Goal: Information Seeking & Learning: Learn about a topic

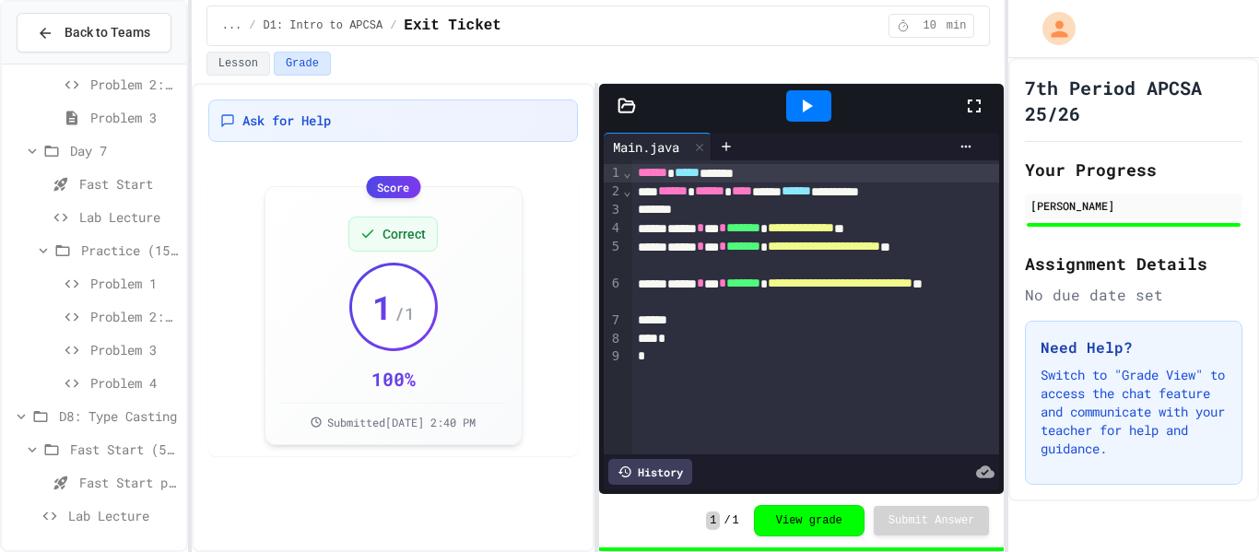
click at [133, 351] on span "Problem 3" at bounding box center [134, 349] width 88 height 19
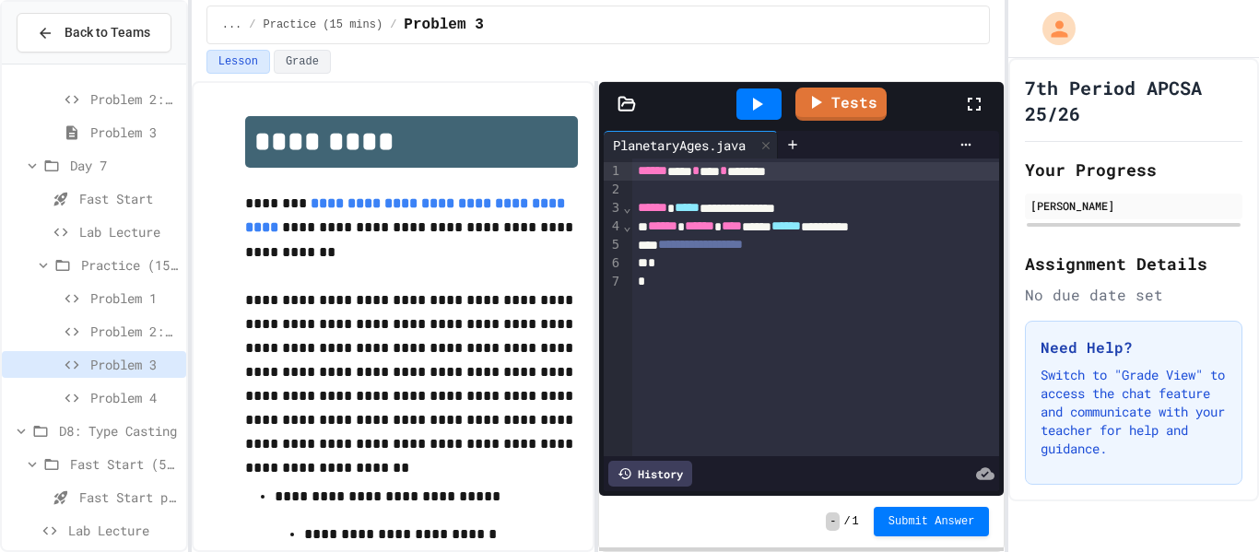
scroll to position [1336, 0]
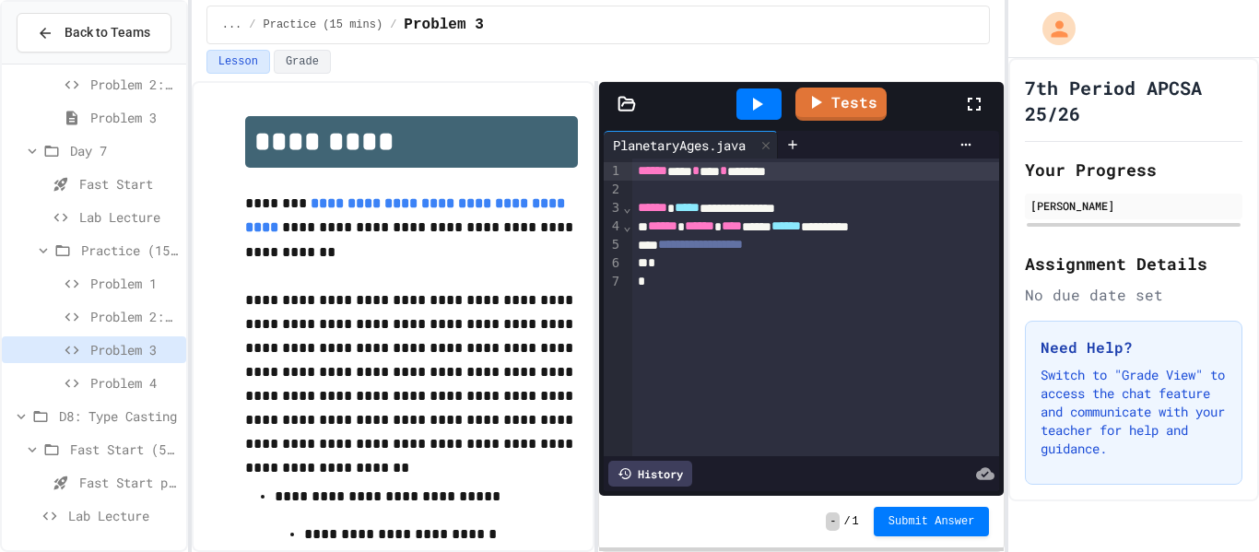
click at [128, 375] on span "Problem 4" at bounding box center [134, 382] width 88 height 19
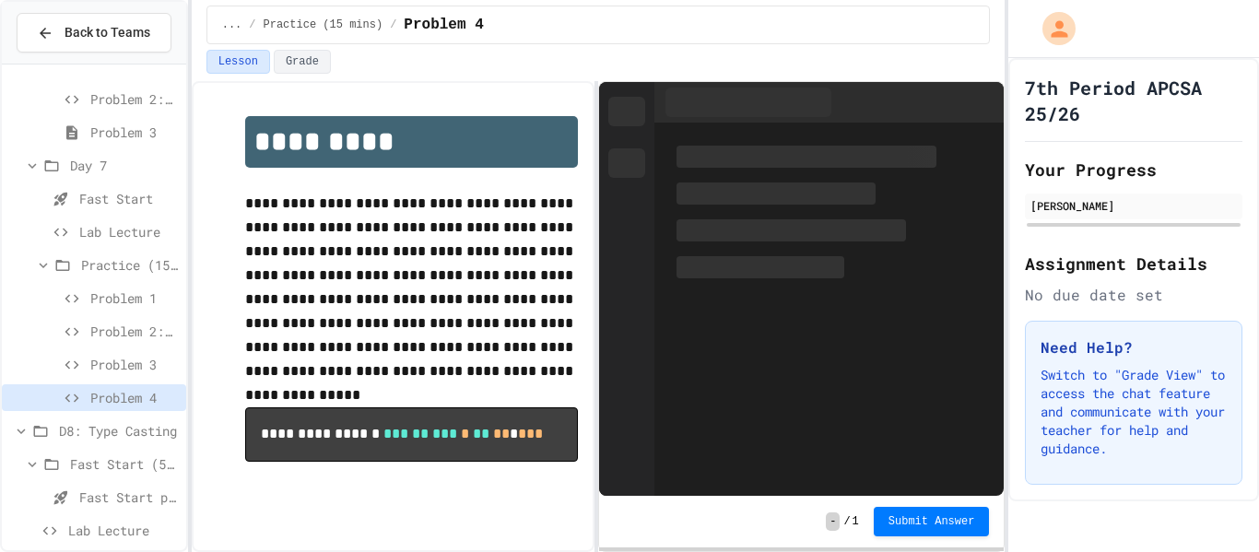
scroll to position [1336, 0]
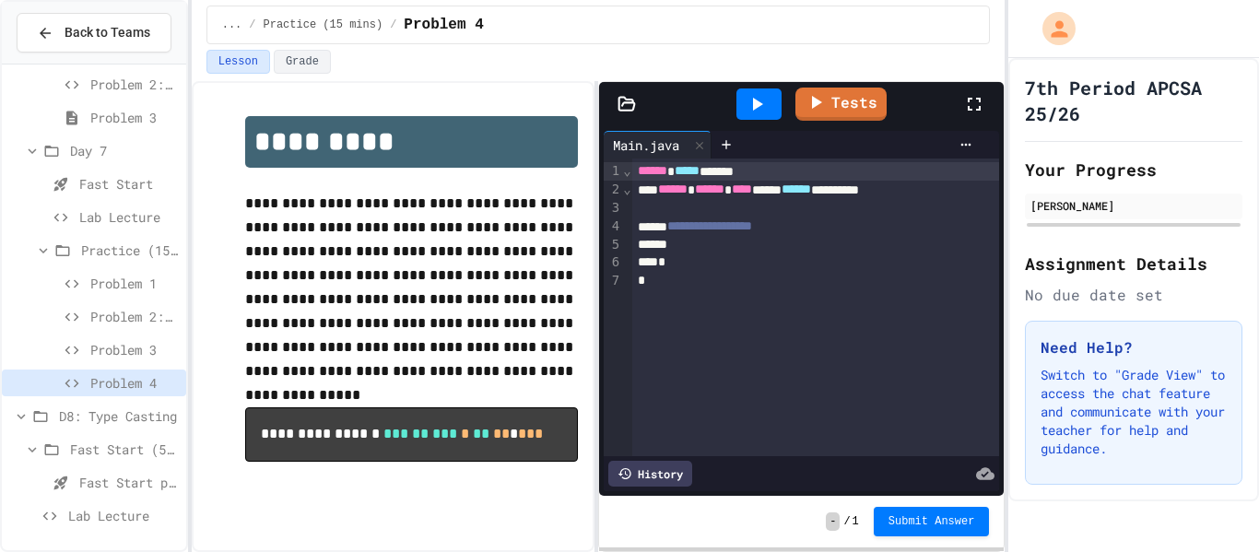
click at [70, 120] on icon at bounding box center [72, 118] width 22 height 17
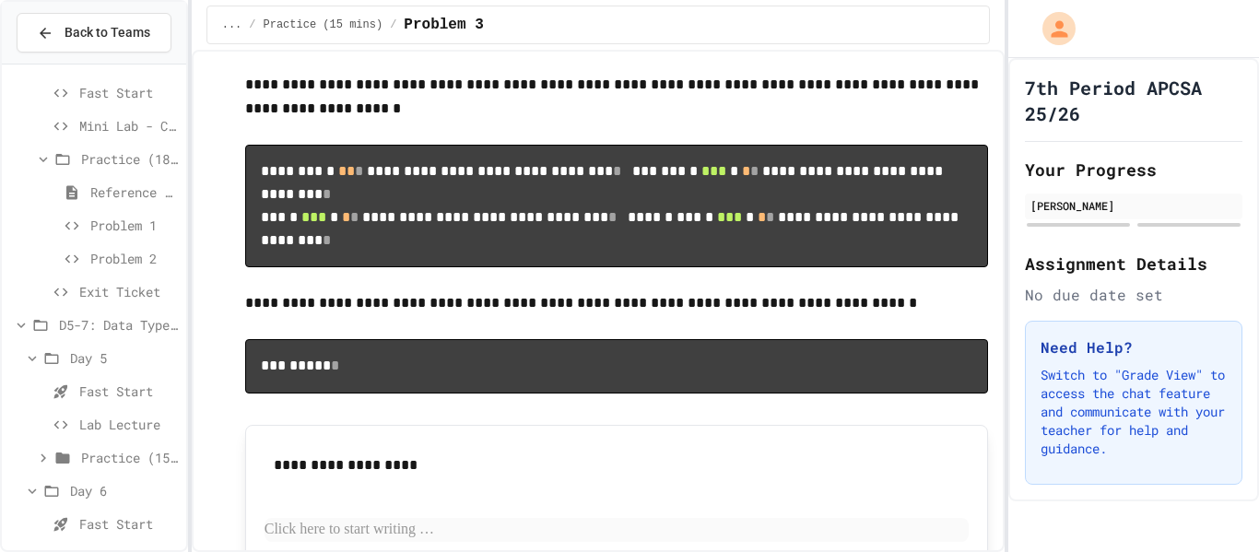
scroll to position [728, 0]
